Goal: Task Accomplishment & Management: Use online tool/utility

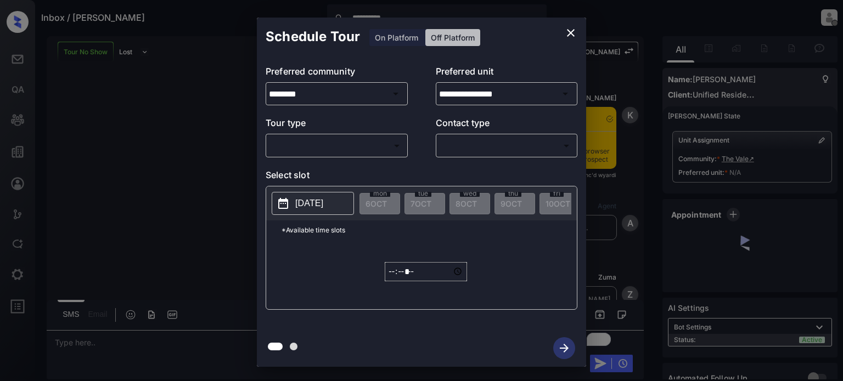
scroll to position [5707, 0]
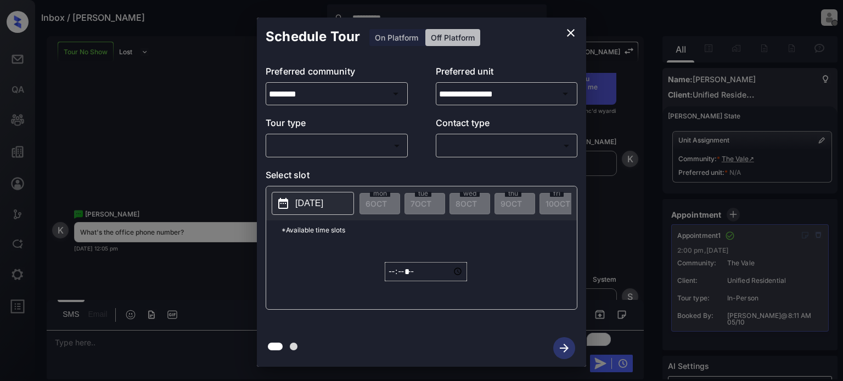
click at [572, 29] on icon "close" at bounding box center [570, 32] width 13 height 13
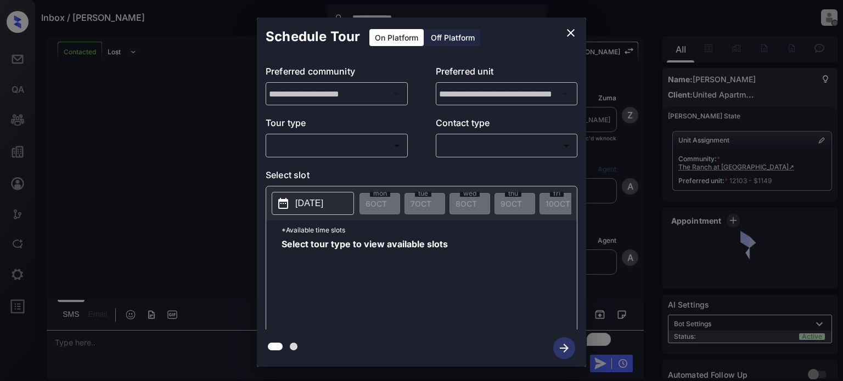
scroll to position [2908, 0]
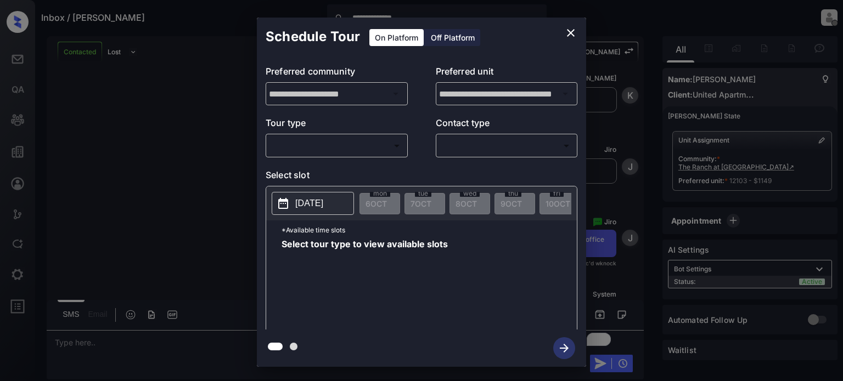
click at [573, 33] on icon "close" at bounding box center [570, 32] width 13 height 13
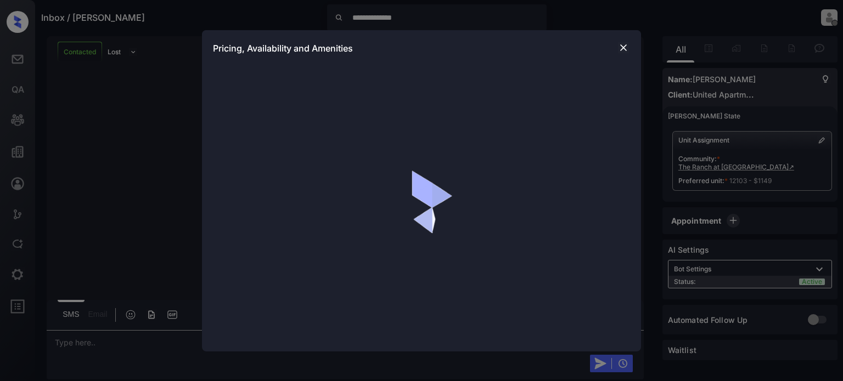
scroll to position [2908, 0]
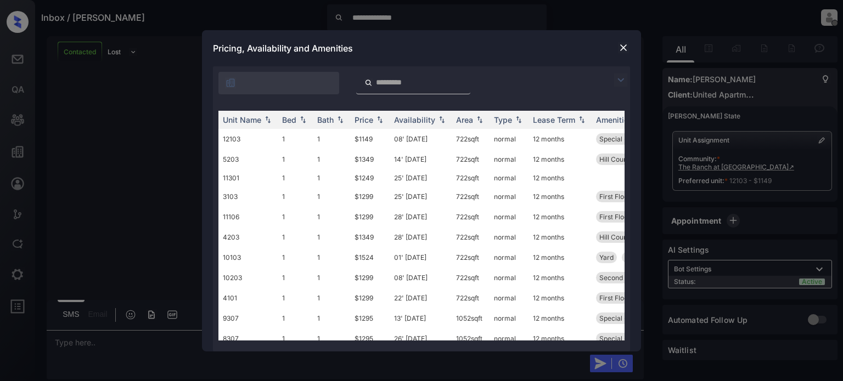
click at [627, 46] on img at bounding box center [623, 47] width 11 height 11
